Goal: Task Accomplishment & Management: Manage account settings

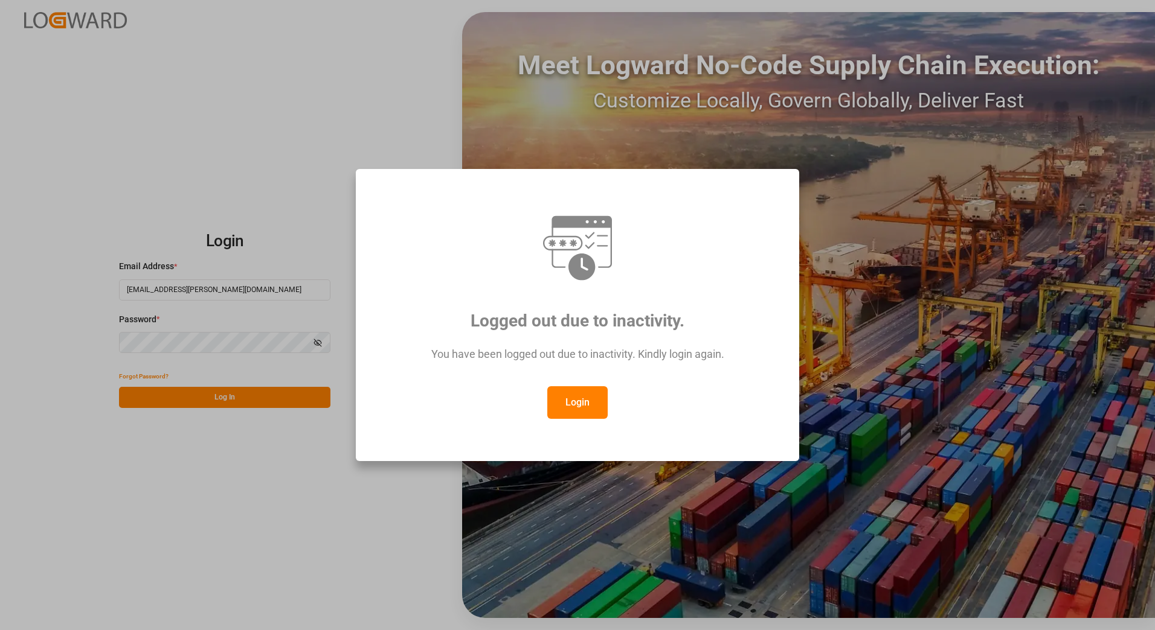
click at [579, 406] on button "Login" at bounding box center [577, 402] width 60 height 33
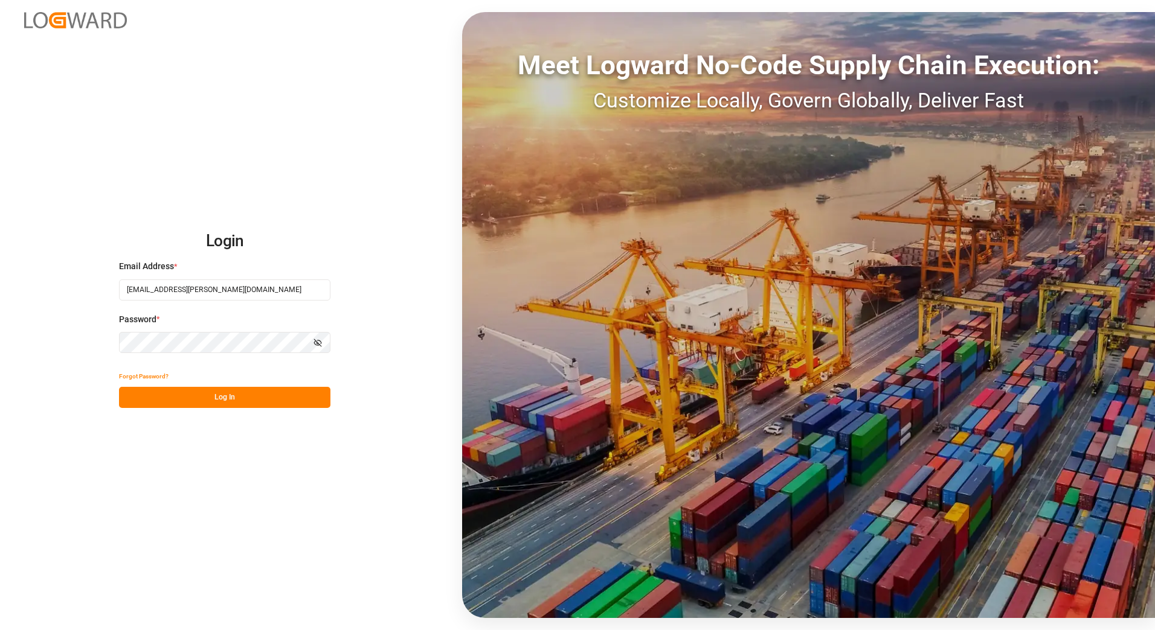
click at [207, 402] on button "Log In" at bounding box center [224, 397] width 211 height 21
